Goal: Find contact information: Find contact information

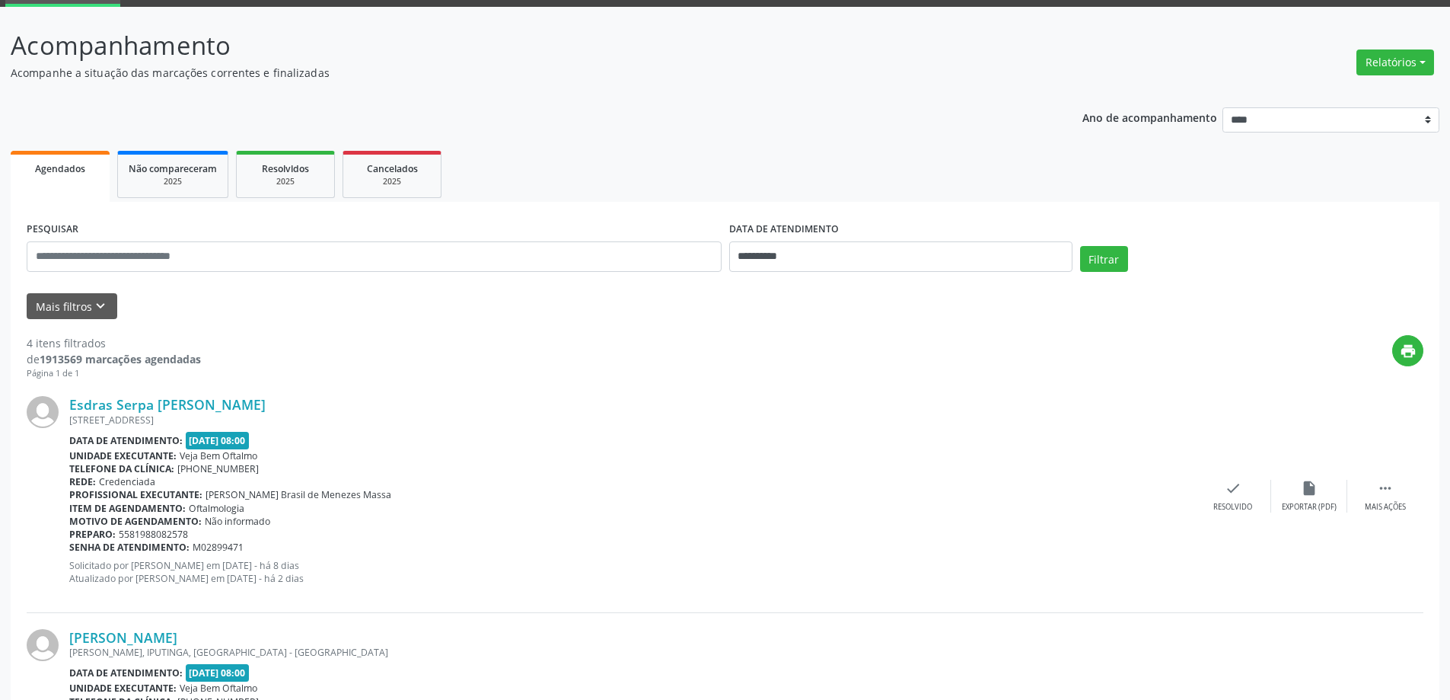
scroll to position [76, 0]
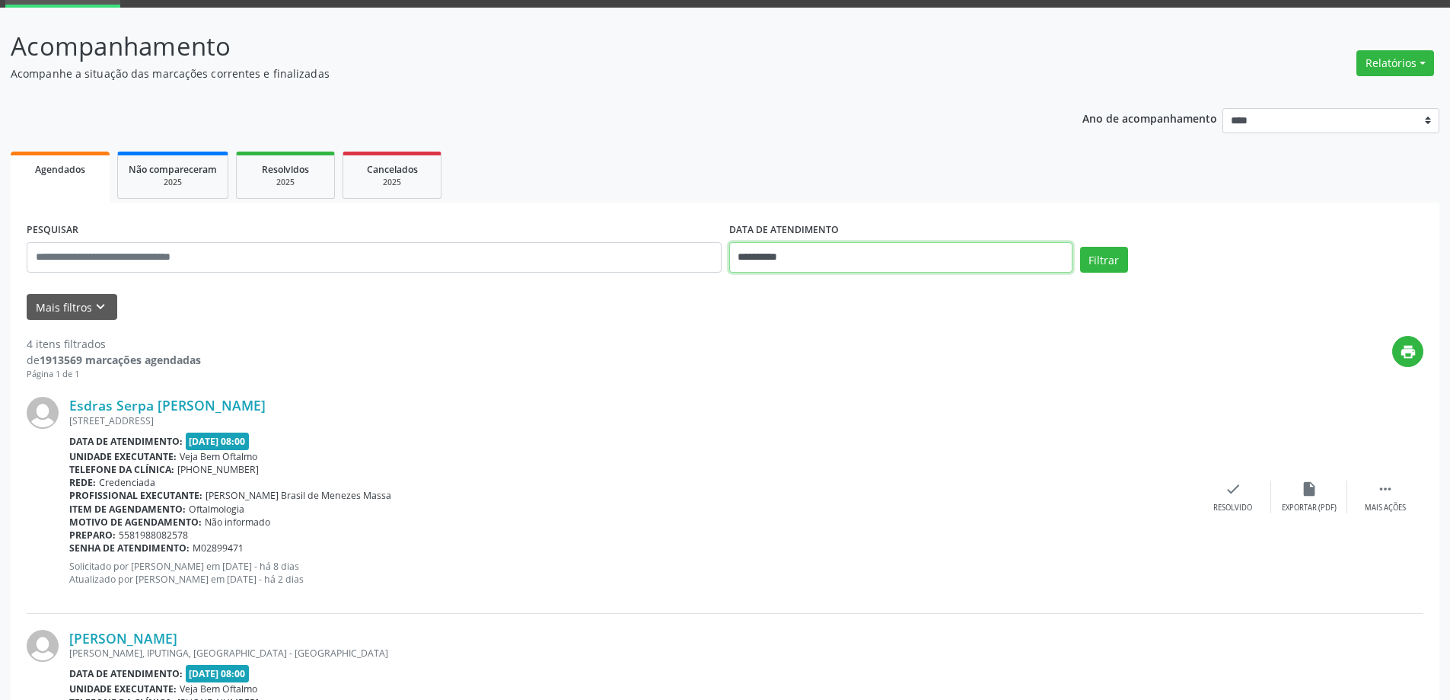
click at [945, 263] on body "**********" at bounding box center [725, 274] width 1450 height 700
click at [847, 368] on span "10" at bounding box center [846, 367] width 30 height 30
type input "**********"
click at [847, 368] on span "10" at bounding box center [846, 367] width 30 height 30
click at [1102, 268] on button "Filtrar" at bounding box center [1104, 260] width 48 height 26
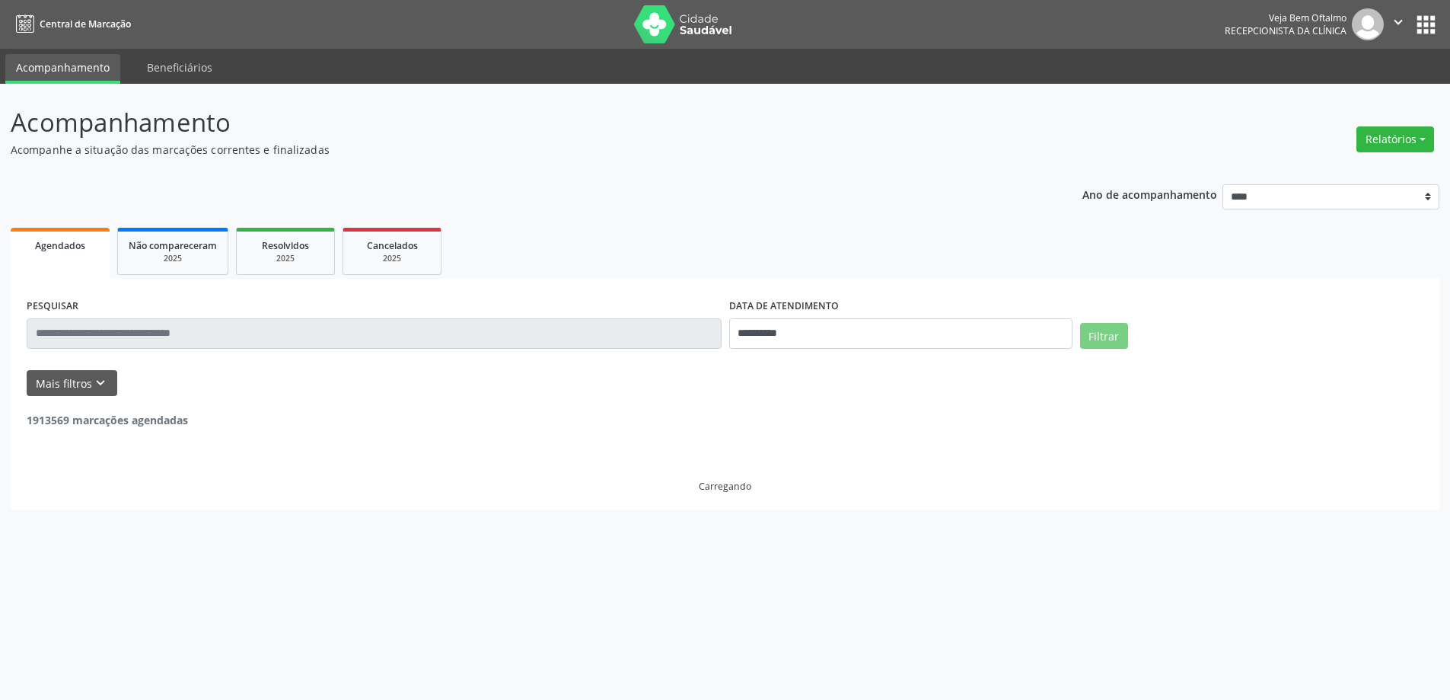
scroll to position [0, 0]
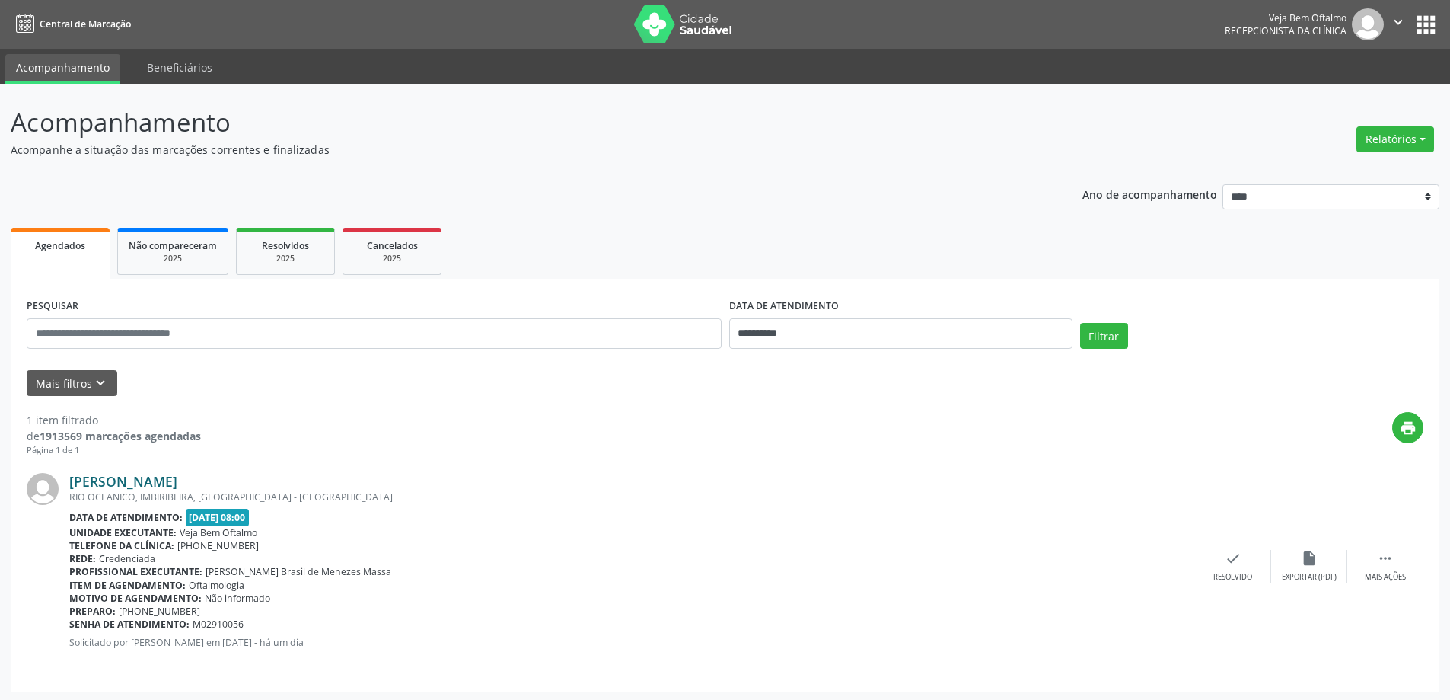
click at [126, 476] on link "[PERSON_NAME]" at bounding box center [123, 481] width 108 height 17
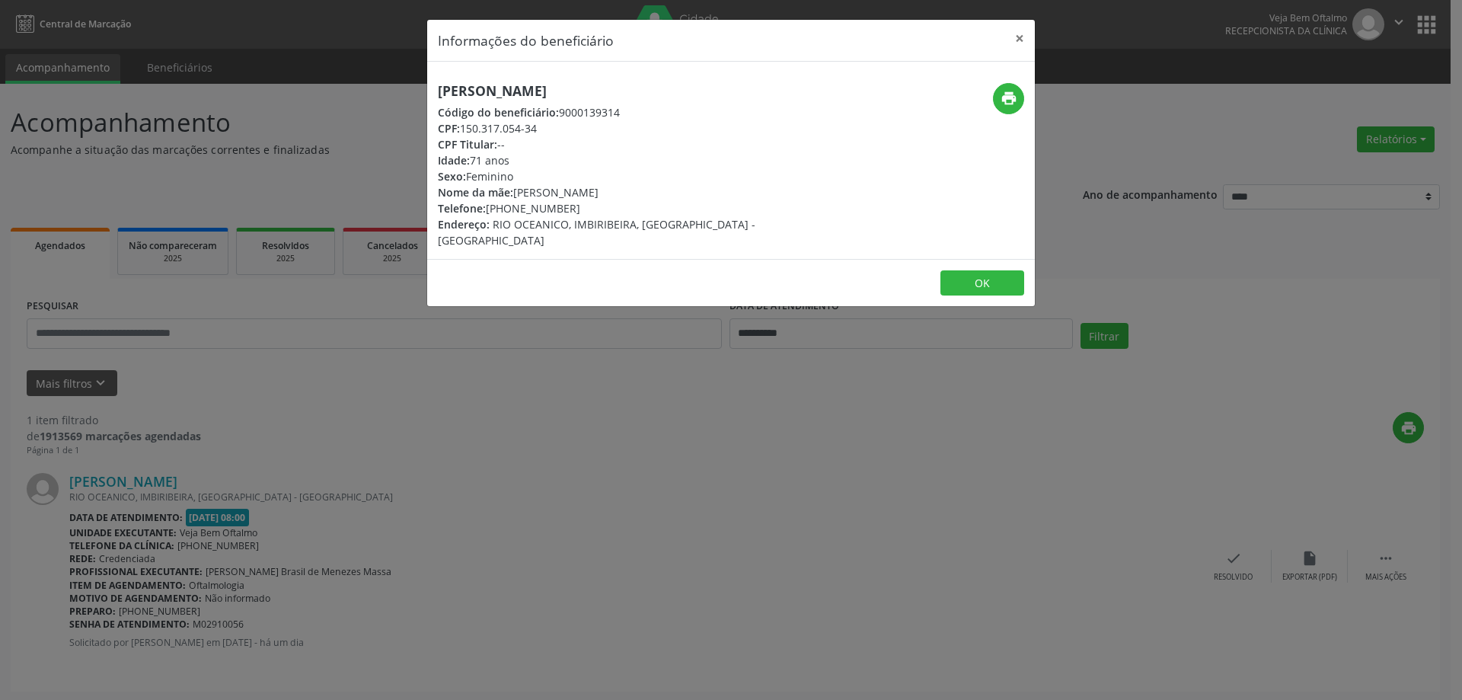
drag, startPoint x: 440, startPoint y: 88, endPoint x: 687, endPoint y: 90, distance: 247.4
click at [687, 90] on h5 "[PERSON_NAME]" at bounding box center [630, 91] width 384 height 16
copy h5 "[PERSON_NAME]"
drag, startPoint x: 464, startPoint y: 127, endPoint x: 538, endPoint y: 130, distance: 74.7
click at [538, 130] on div "CPF: 150.317.054-34" at bounding box center [630, 128] width 384 height 16
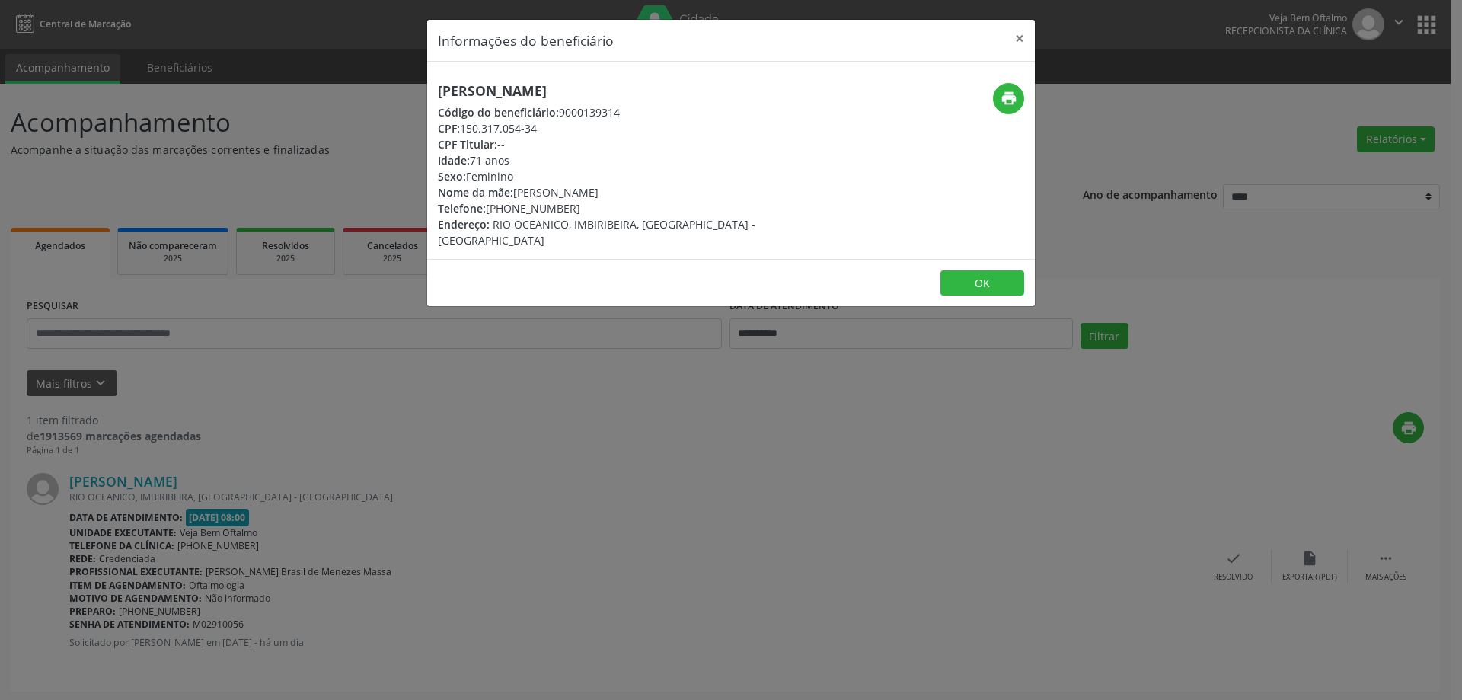
copy div "150.317.054-34"
drag, startPoint x: 512, startPoint y: 209, endPoint x: 565, endPoint y: 212, distance: 52.6
click at [565, 212] on div "Telefone: [PHONE_NUMBER]" at bounding box center [630, 208] width 384 height 16
copy div "99828-3002"
click at [1018, 34] on button "×" at bounding box center [1019, 38] width 30 height 37
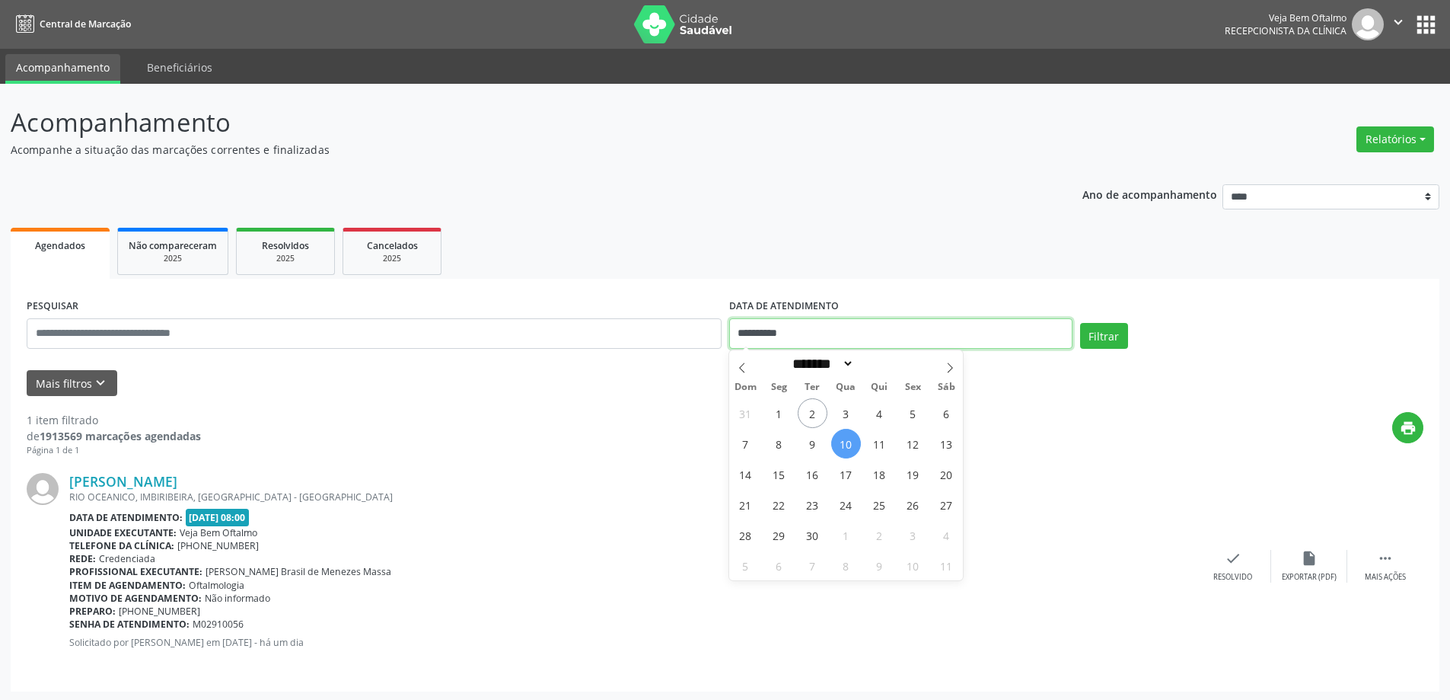
click at [880, 333] on input "**********" at bounding box center [900, 333] width 343 height 30
click at [818, 422] on span "2" at bounding box center [813, 413] width 30 height 30
type input "**********"
click at [818, 422] on span "2" at bounding box center [813, 413] width 30 height 30
click at [1086, 340] on button "Filtrar" at bounding box center [1104, 336] width 48 height 26
